Goal: Information Seeking & Learning: Learn about a topic

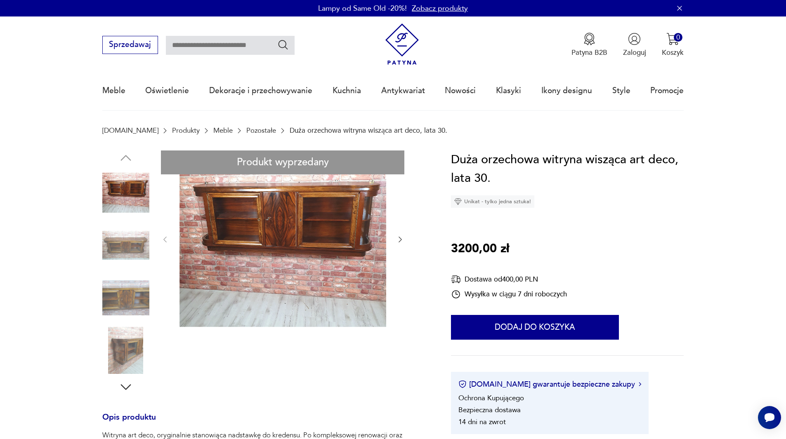
click at [225, 49] on input "text" at bounding box center [230, 45] width 129 height 19
type input "**********"
